Goal: Task Accomplishment & Management: Use online tool/utility

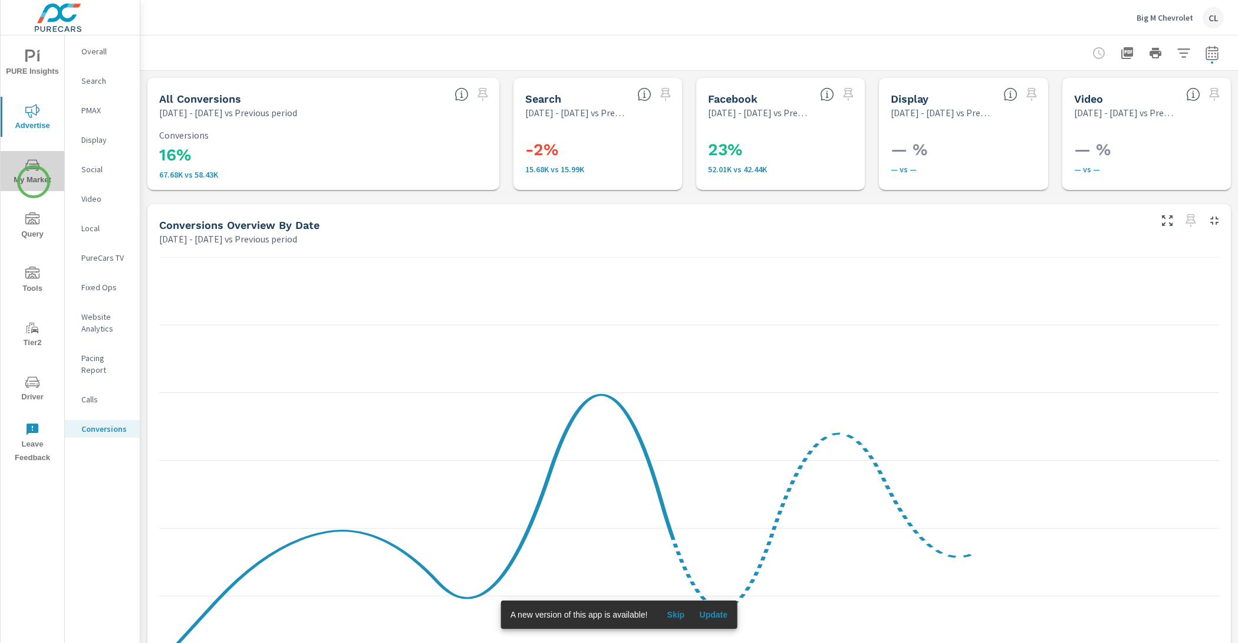
click at [34, 182] on span "My Market" at bounding box center [32, 172] width 57 height 29
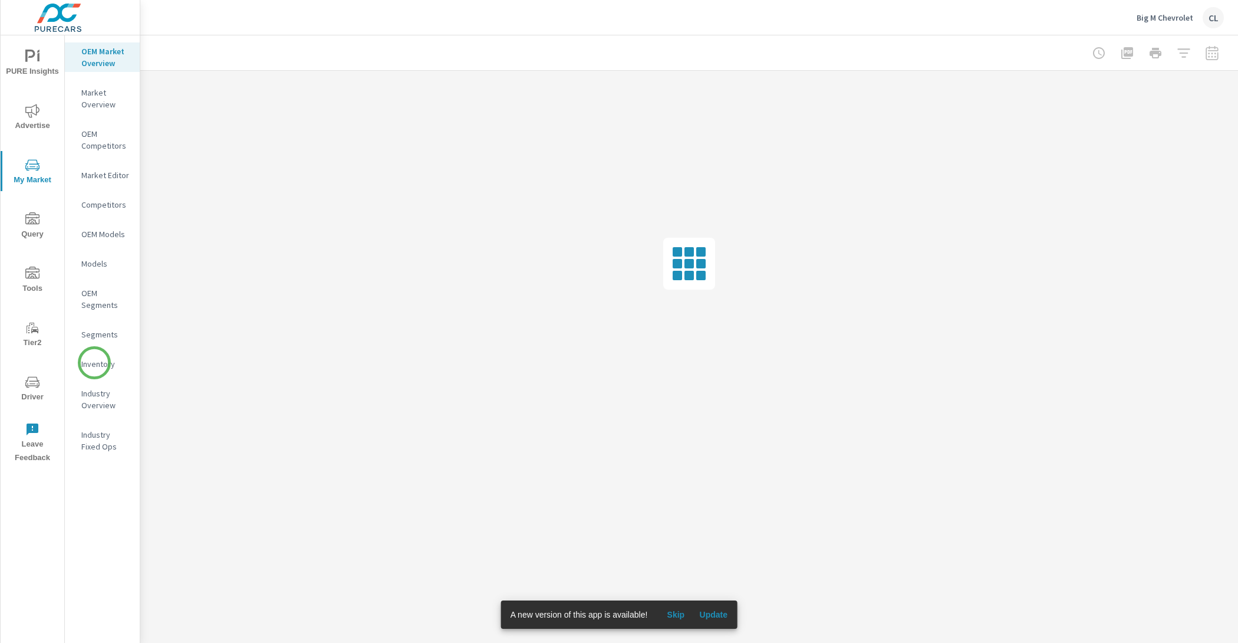
click at [94, 363] on p "Inventory" at bounding box center [105, 364] width 49 height 12
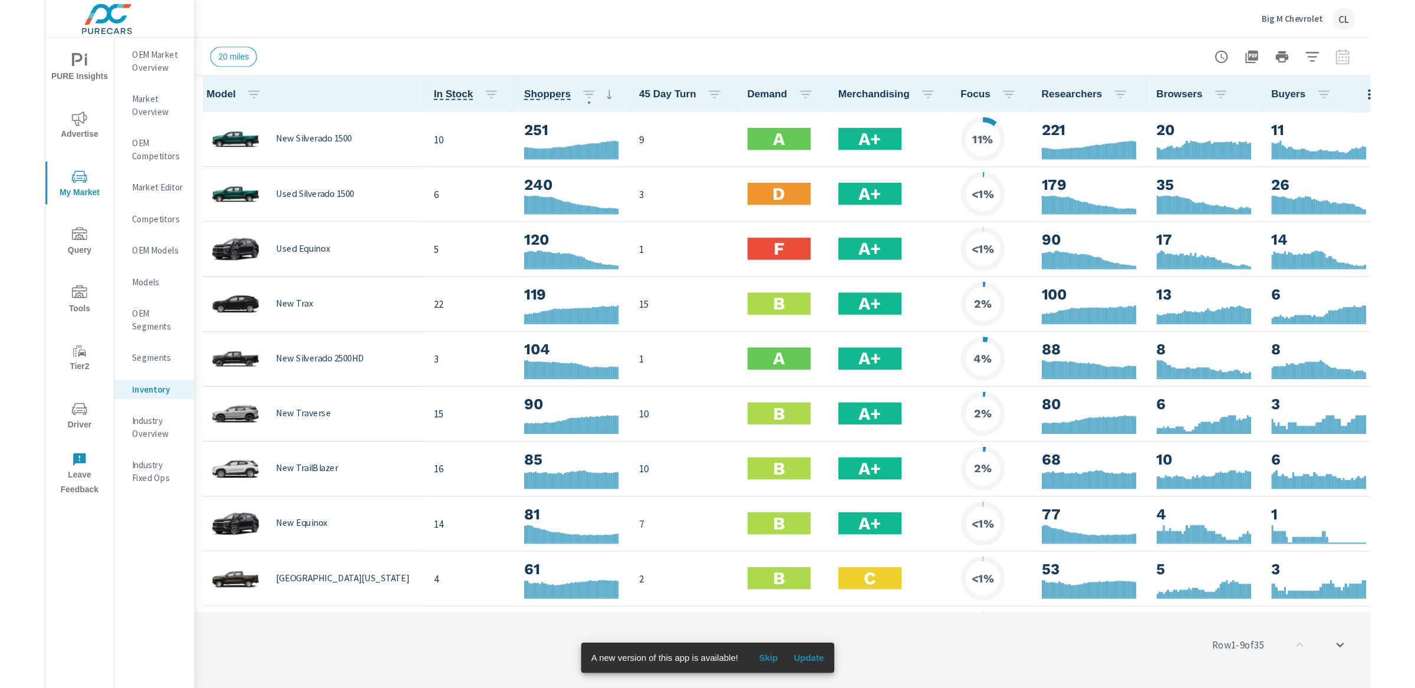
scroll to position [1, 0]
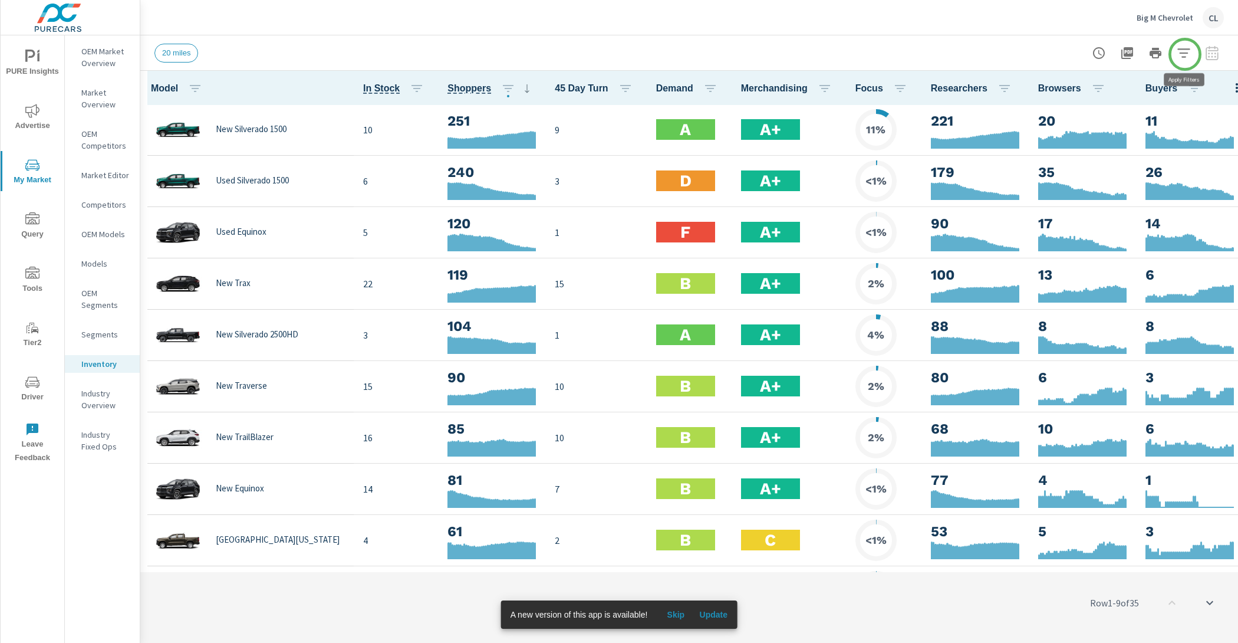
click at [1185, 54] on icon "button" at bounding box center [1184, 53] width 14 height 14
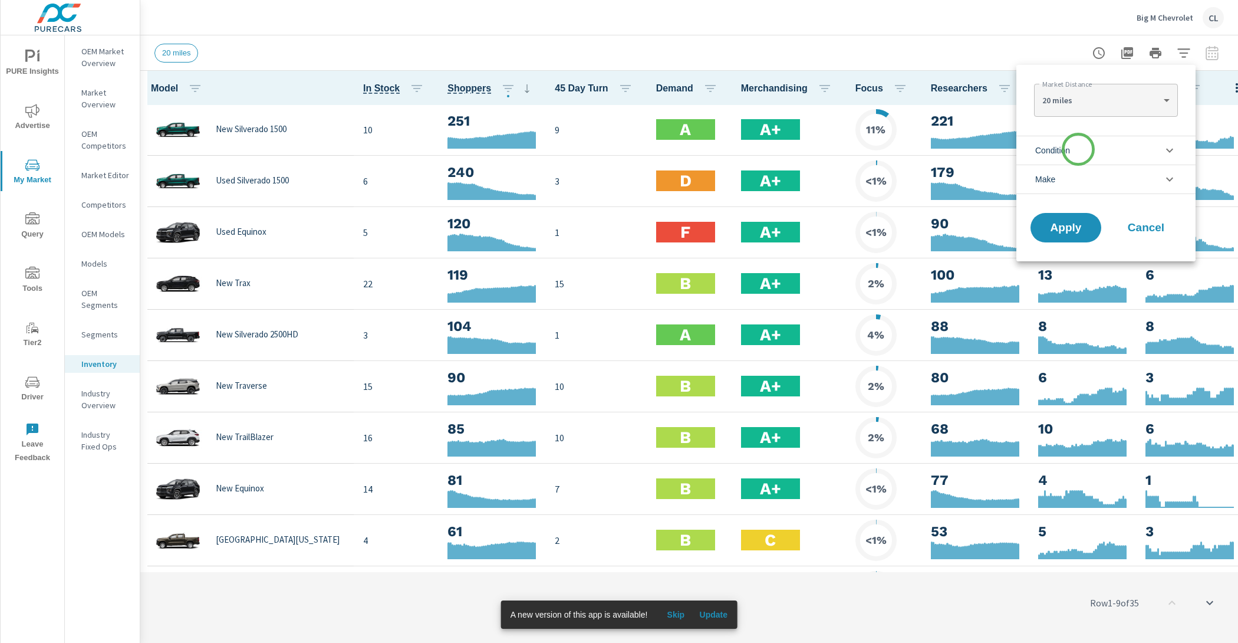
click at [1078, 149] on li "Condition" at bounding box center [1105, 150] width 179 height 29
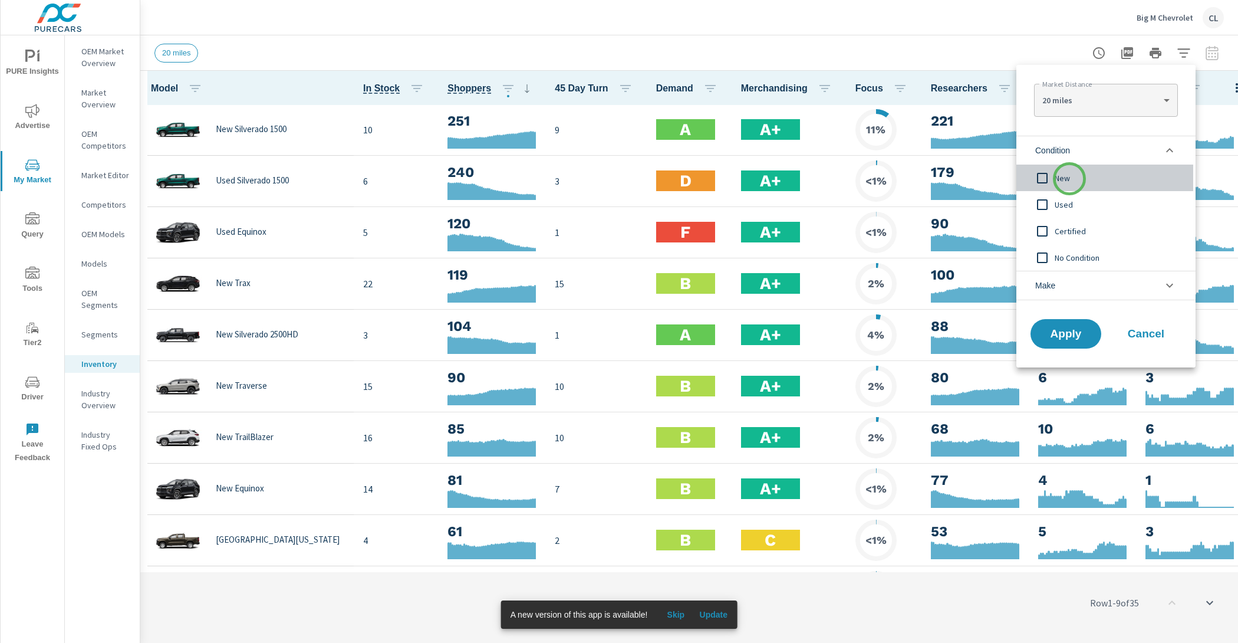
click at [1070, 179] on span "New" at bounding box center [1119, 178] width 129 height 14
click at [1072, 282] on li "Make" at bounding box center [1105, 285] width 179 height 29
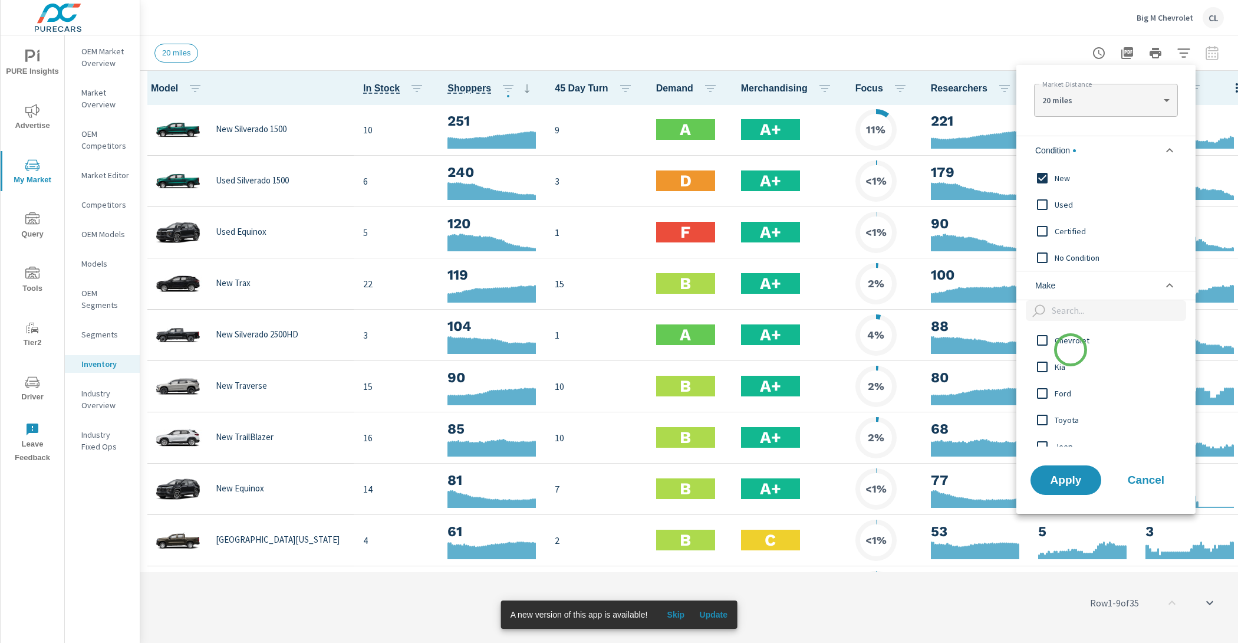
click at [1071, 342] on span "Chevrolet" at bounding box center [1119, 340] width 129 height 14
click at [1066, 489] on button "Apply" at bounding box center [1065, 480] width 73 height 31
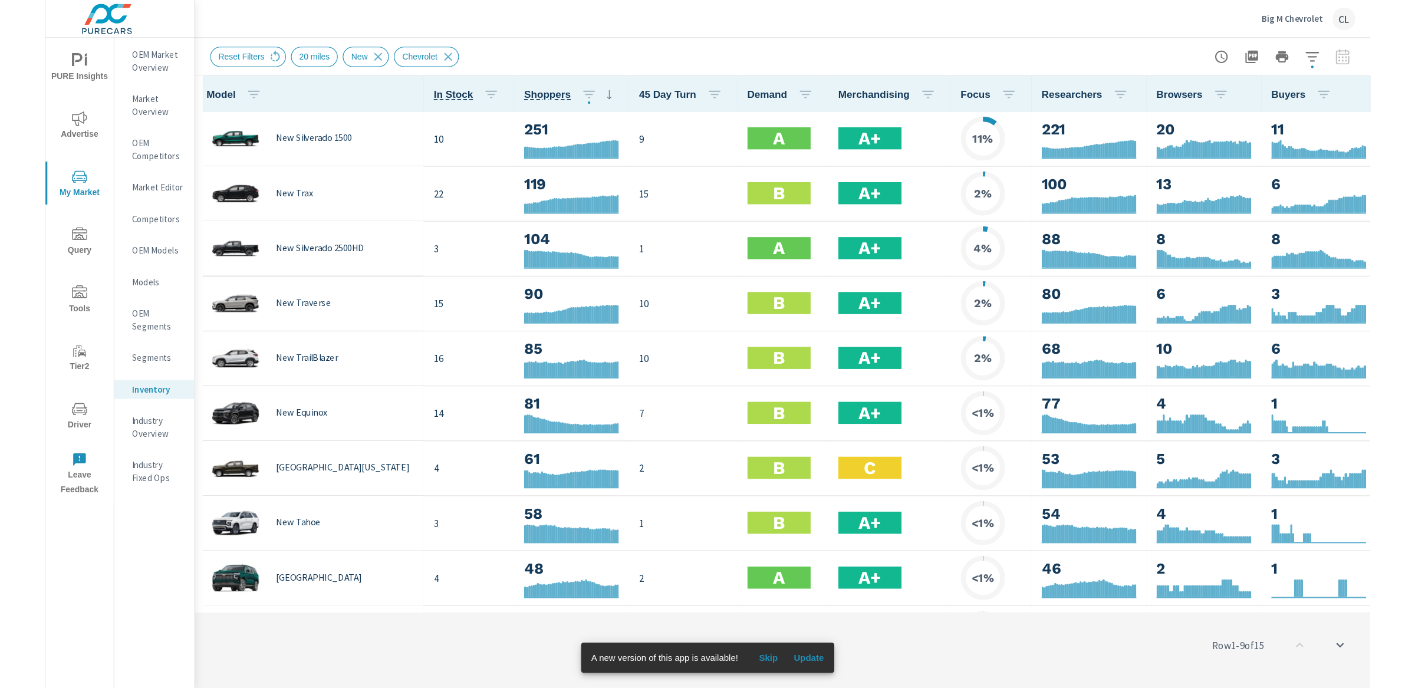
scroll to position [1, 0]
